Goal: Information Seeking & Learning: Learn about a topic

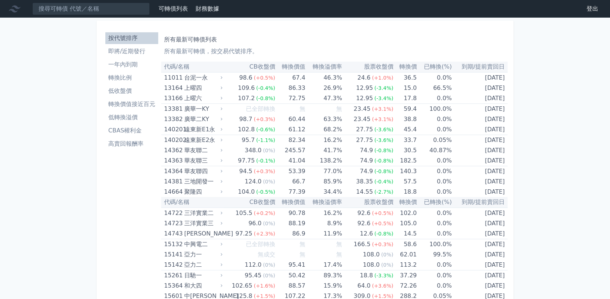
click at [133, 131] on li "CBAS權利金" at bounding box center [131, 130] width 53 height 9
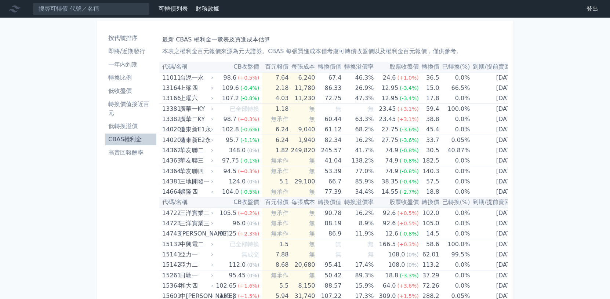
click at [123, 136] on li "CBAS權利金" at bounding box center [130, 139] width 51 height 9
click at [134, 51] on li "即將/近期發行" at bounding box center [130, 51] width 51 height 9
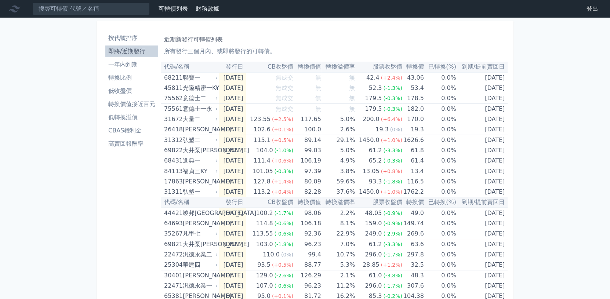
click at [134, 51] on li "即將/近期發行" at bounding box center [131, 51] width 53 height 9
click at [128, 34] on li "按代號排序" at bounding box center [131, 38] width 53 height 9
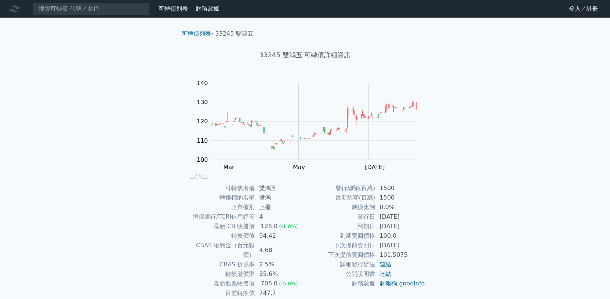
scroll to position [37, 0]
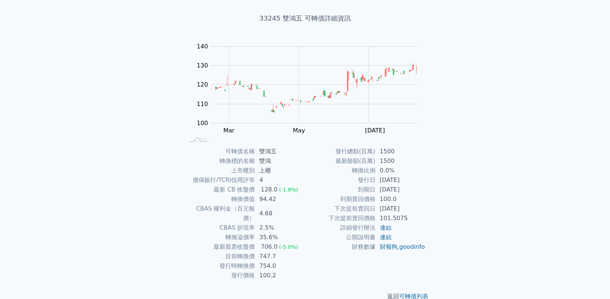
click at [503, 101] on div "可轉債列表 財務數據 可轉債列表 財務數據 登入／註冊 登入／註冊 可轉債列表 › 33245 雙鴻五 33245 雙鴻五 可轉債詳細資訊 Zoom Out …" at bounding box center [305, 137] width 610 height 349
